Goal: Transaction & Acquisition: Purchase product/service

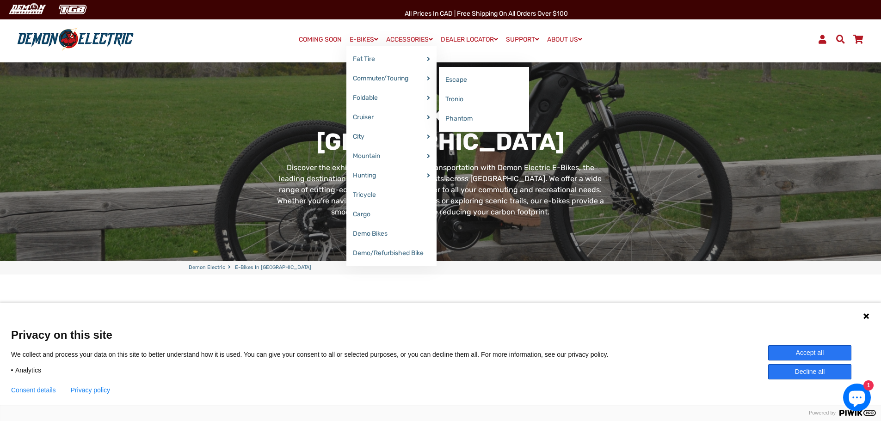
click at [401, 77] on link "Commuter/Touring" at bounding box center [392, 78] width 90 height 19
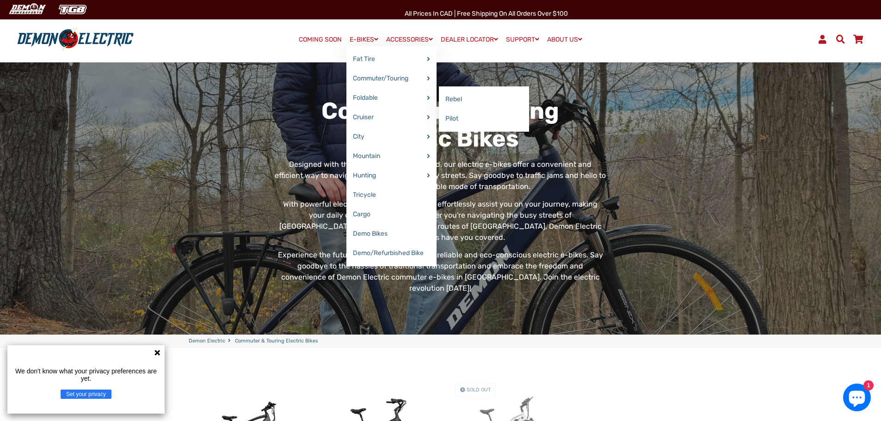
click at [377, 94] on link "Foldable" at bounding box center [392, 97] width 90 height 19
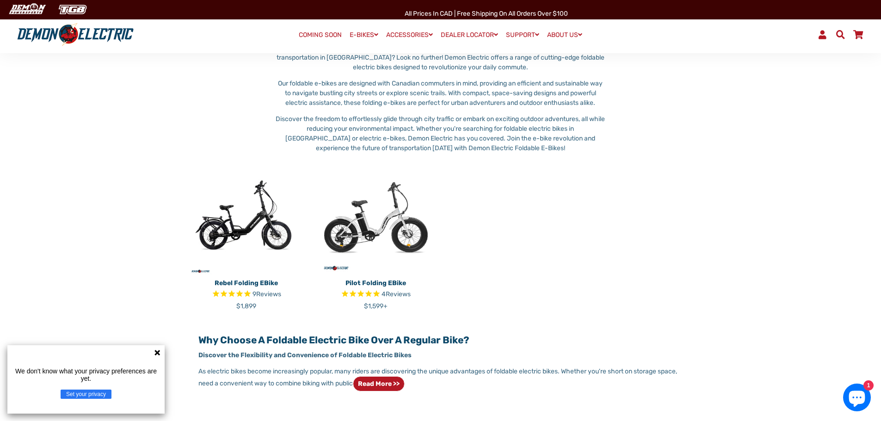
scroll to position [139, 0]
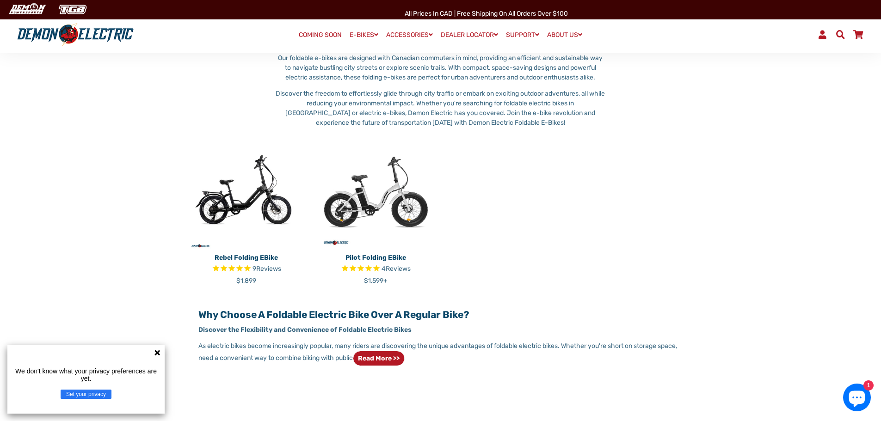
click at [266, 207] on img at bounding box center [247, 192] width 116 height 116
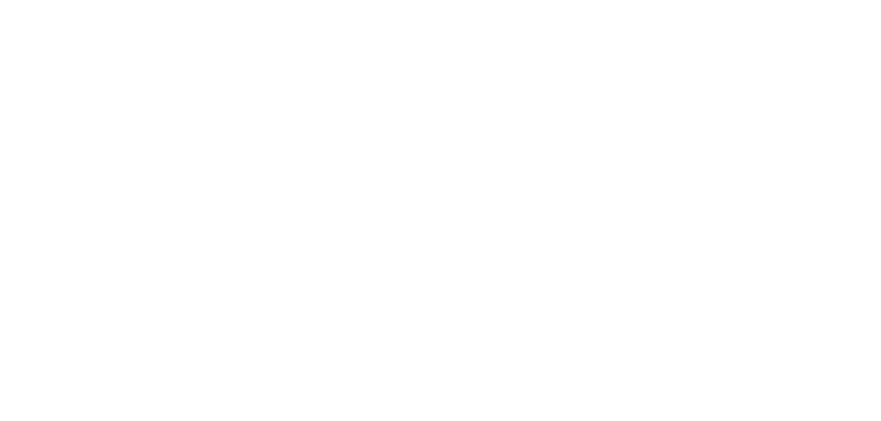
select select "******"
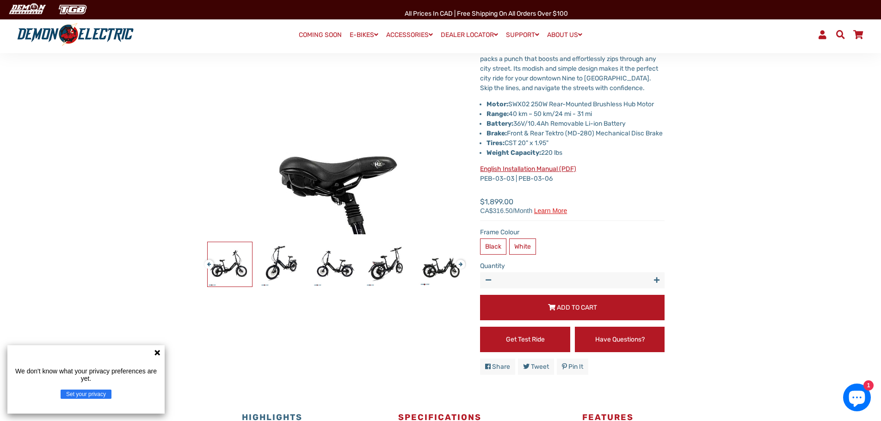
scroll to position [185, 0]
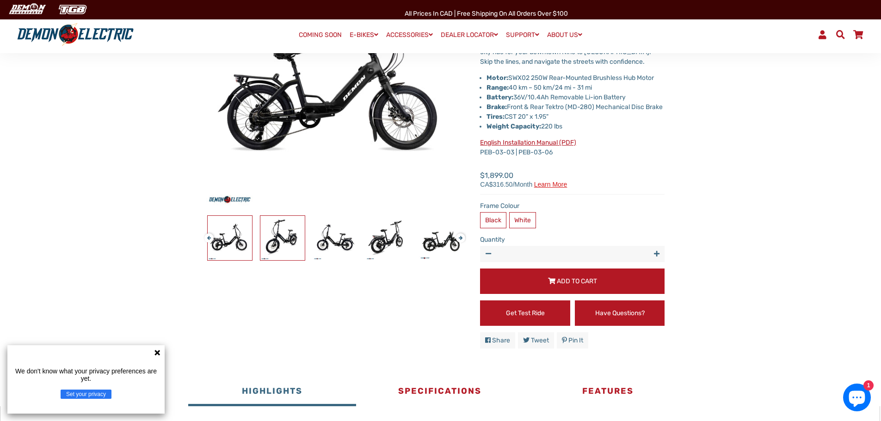
click at [284, 231] on img at bounding box center [282, 238] width 44 height 44
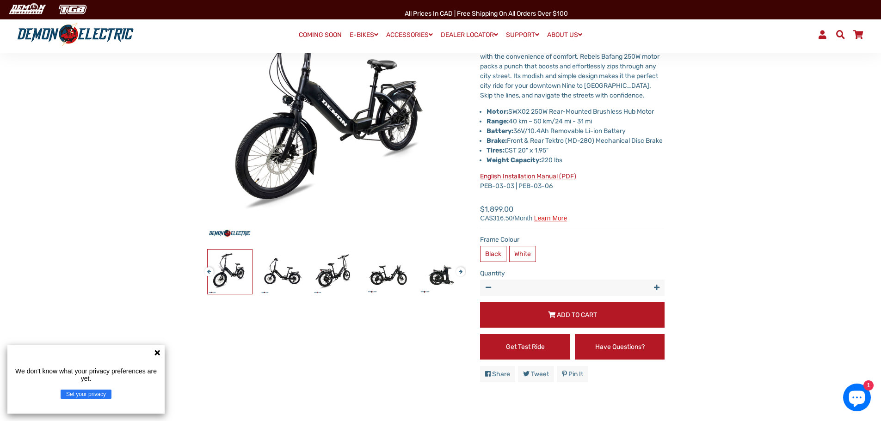
scroll to position [0, 0]
